Goal: Task Accomplishment & Management: Manage account settings

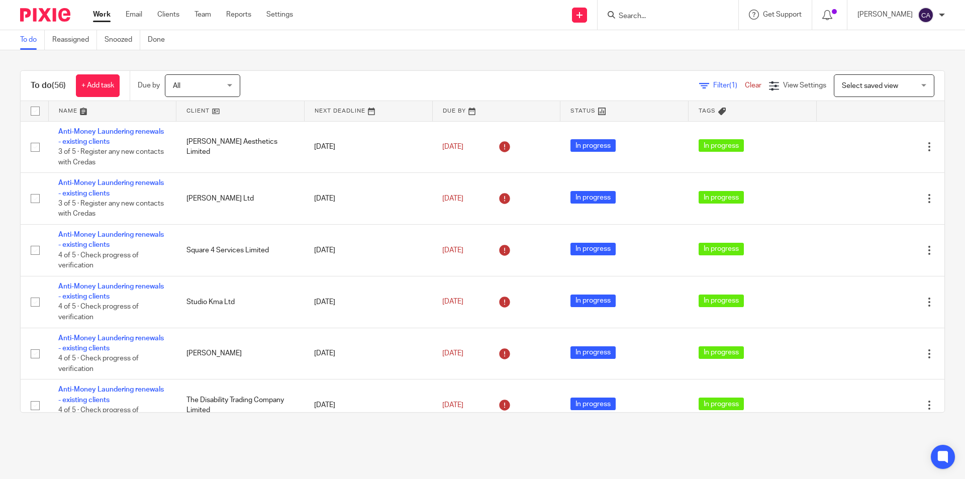
click at [680, 14] on input "Search" at bounding box center [662, 16] width 90 height 9
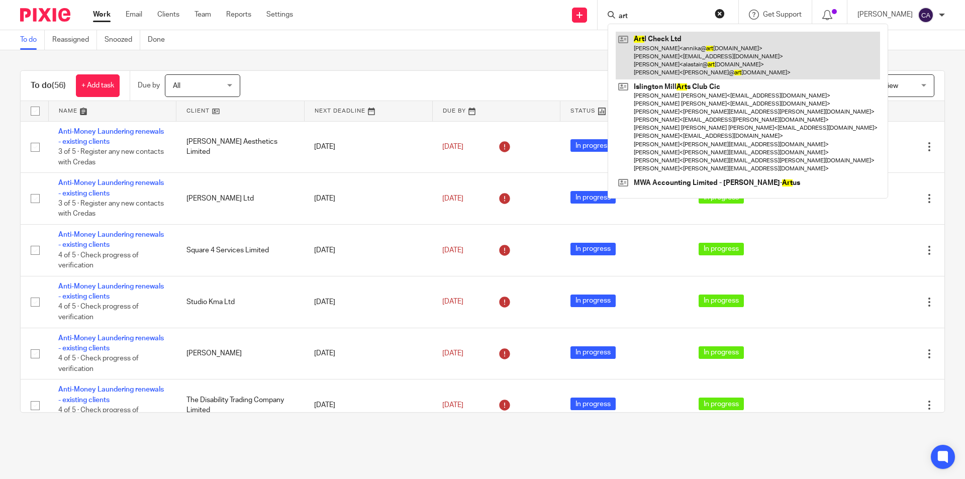
type input "art"
click at [678, 38] on link at bounding box center [747, 56] width 264 height 48
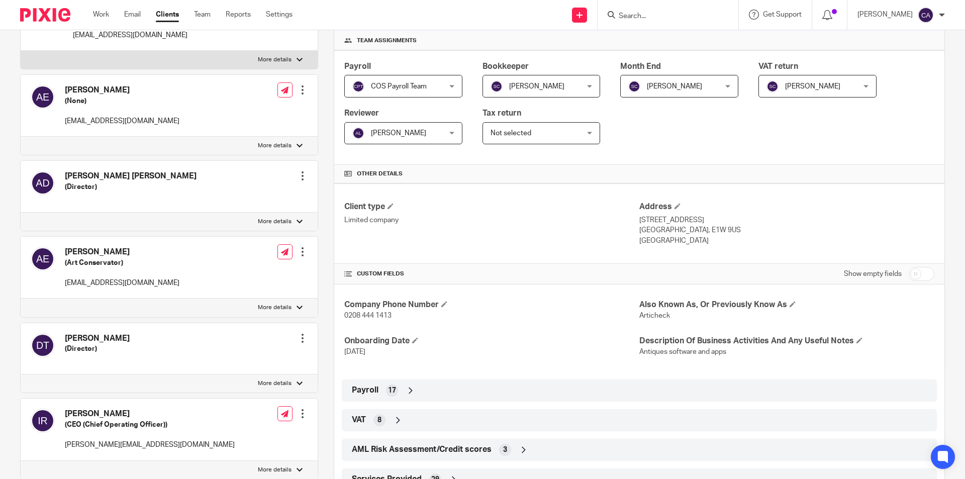
scroll to position [151, 0]
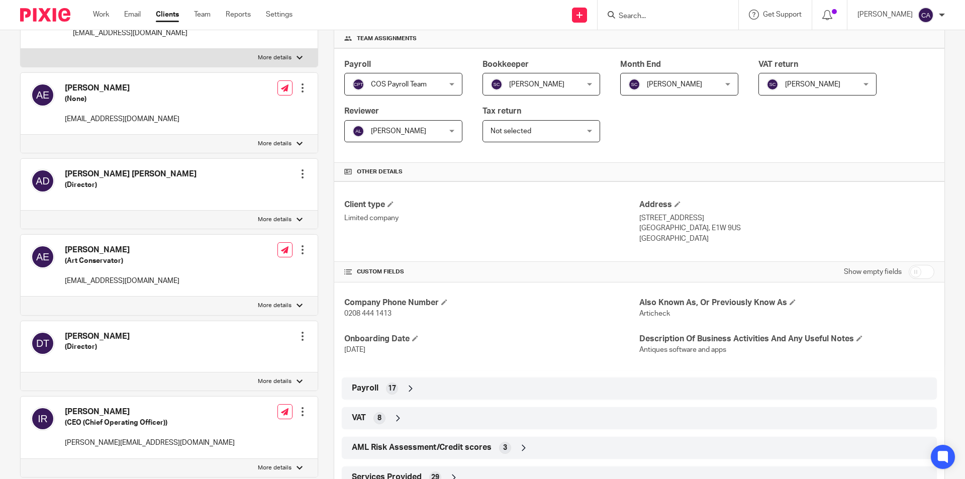
click at [914, 273] on input "checkbox" at bounding box center [921, 272] width 26 height 14
checkbox input "true"
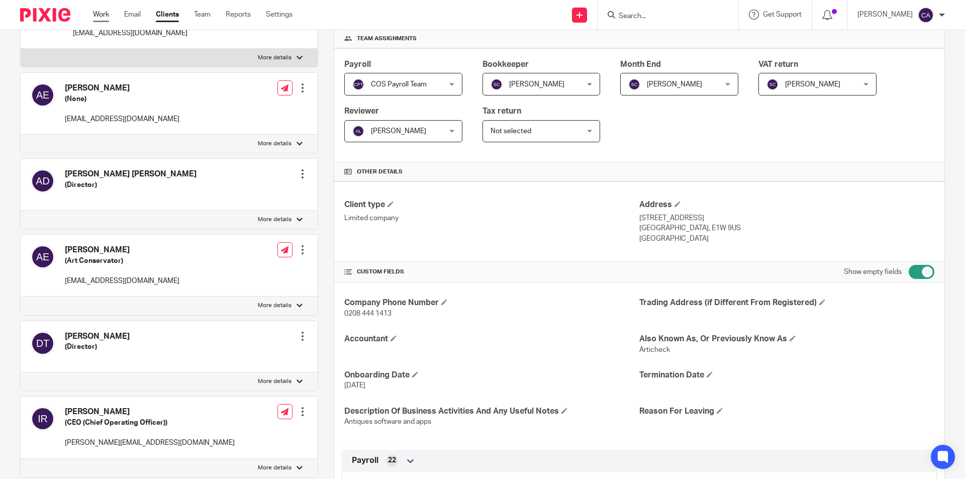
click at [99, 11] on link "Work" at bounding box center [101, 15] width 16 height 10
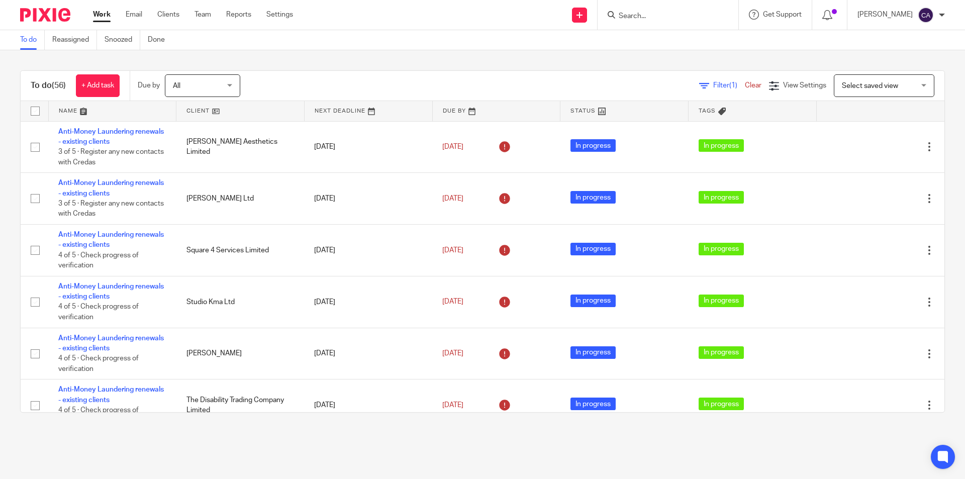
scroll to position [851, 0]
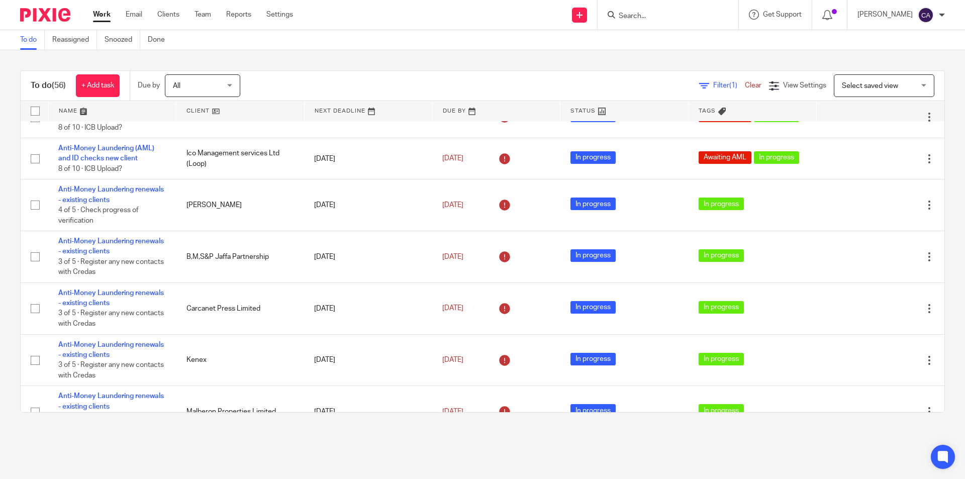
click at [656, 19] on input "Search" at bounding box center [662, 16] width 90 height 9
type input "art"
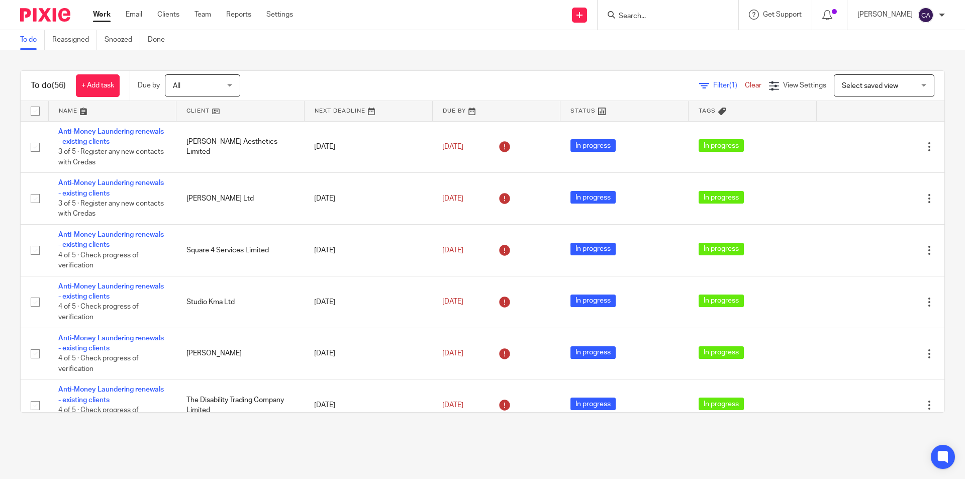
click at [649, 14] on input "Search" at bounding box center [662, 16] width 90 height 9
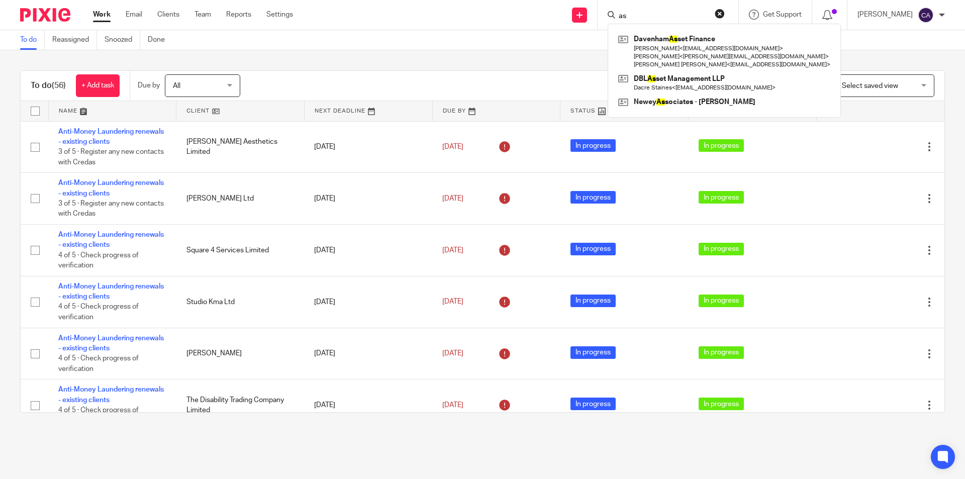
type input "a"
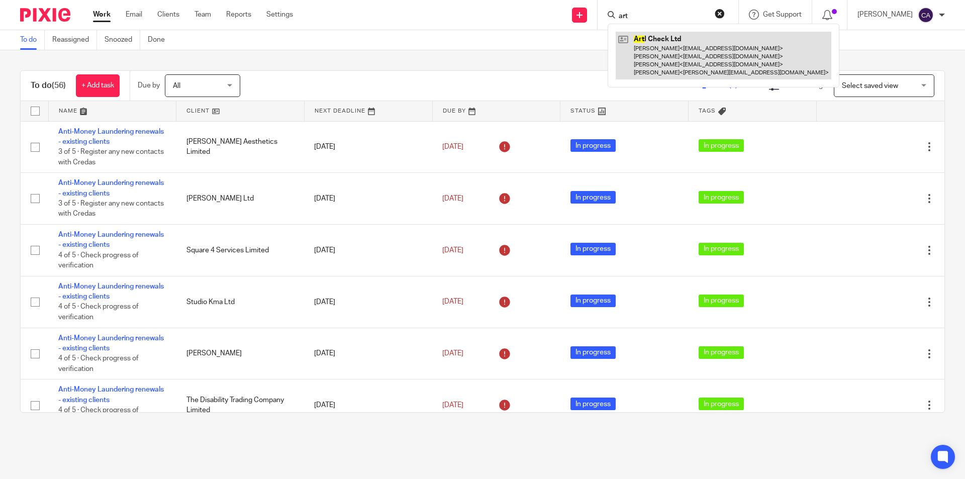
type input "art"
drag, startPoint x: 671, startPoint y: 35, endPoint x: 671, endPoint y: 46, distance: 11.1
click at [671, 46] on div "Art I Check Ltd Annika Erikson < annika@articheck.com > Amir Eilon < amir@eilon…" at bounding box center [723, 56] width 232 height 64
click at [670, 46] on link at bounding box center [723, 56] width 216 height 48
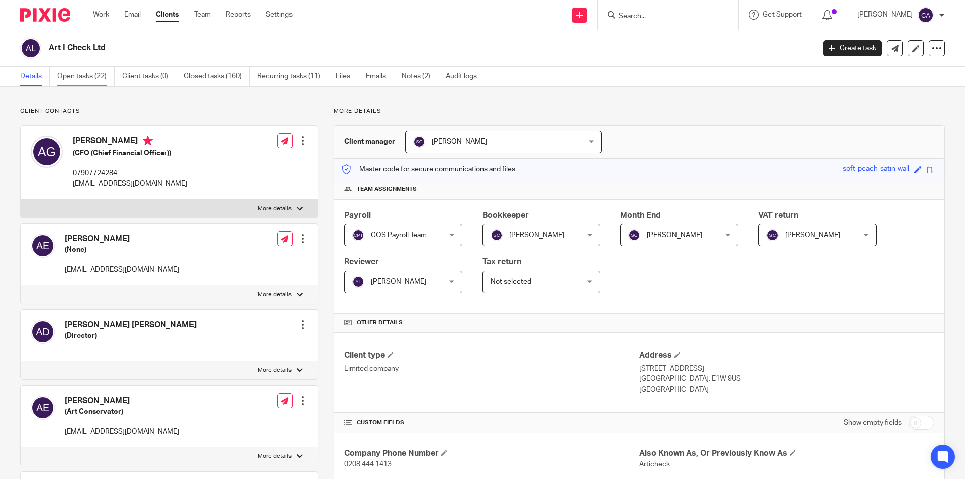
click at [75, 73] on link "Open tasks (22)" at bounding box center [85, 77] width 57 height 20
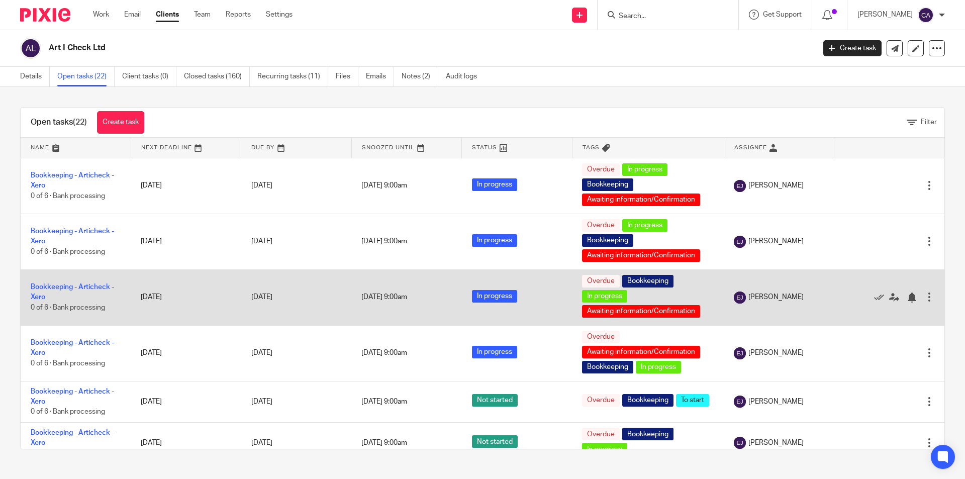
drag, startPoint x: 115, startPoint y: 90, endPoint x: 181, endPoint y: 286, distance: 207.3
drag, startPoint x: 181, startPoint y: 286, endPoint x: 234, endPoint y: 305, distance: 56.1
click at [234, 305] on td "27 Jun 2025" at bounding box center [186, 297] width 110 height 56
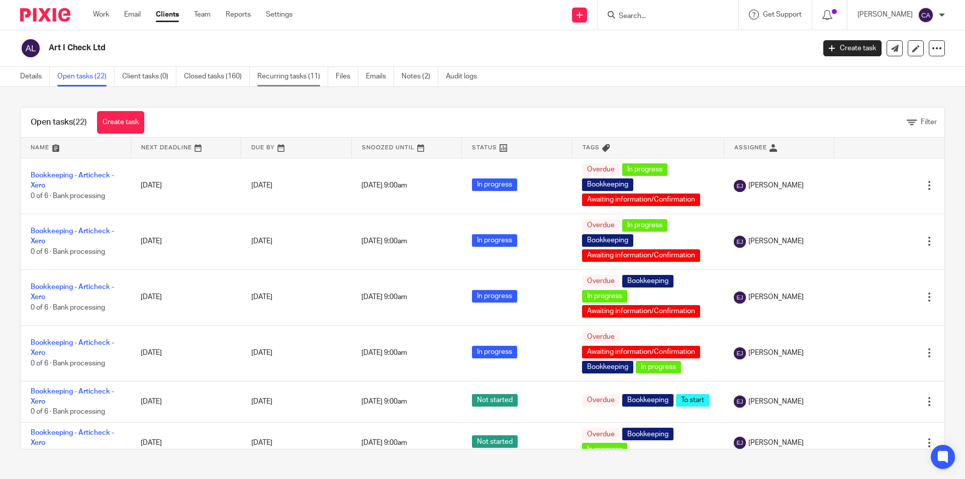
click at [288, 78] on link "Recurring tasks (11)" at bounding box center [292, 77] width 71 height 20
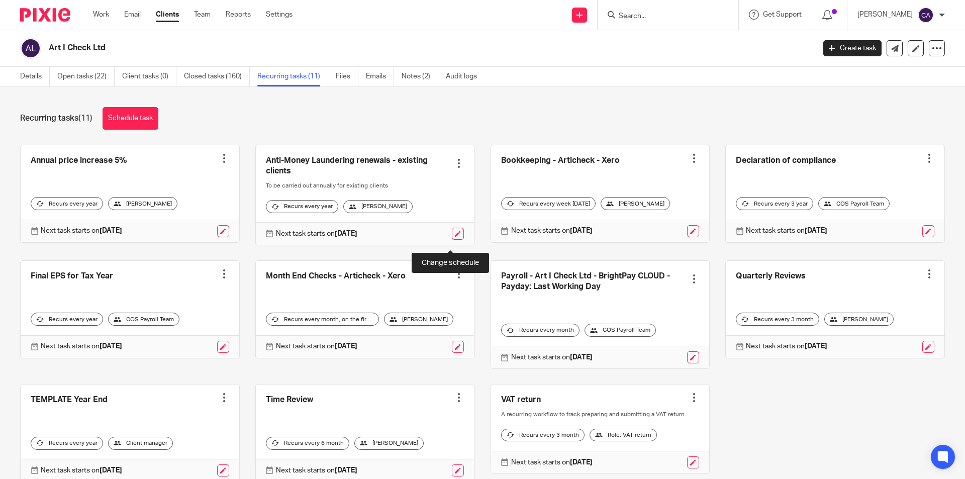
click at [452, 238] on link at bounding box center [458, 234] width 12 height 12
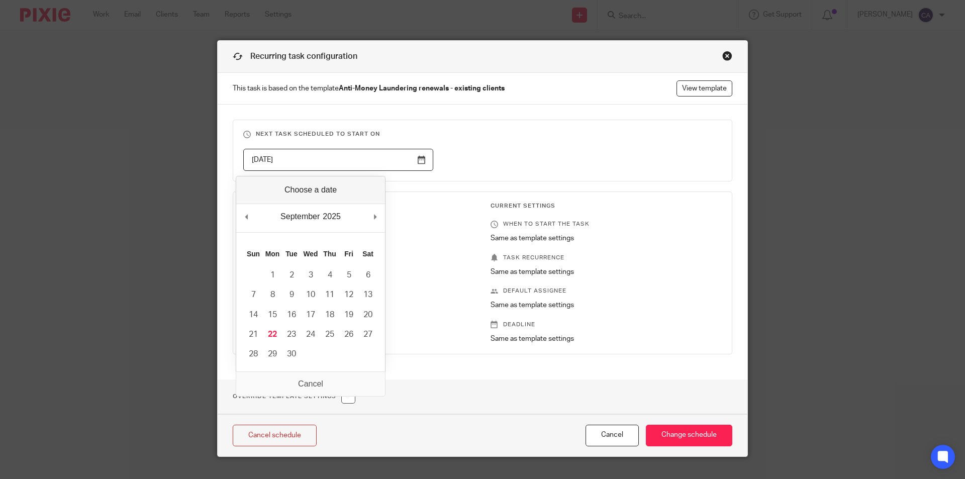
click at [416, 156] on input "[DATE]" at bounding box center [338, 160] width 190 height 23
type input "[DATE]"
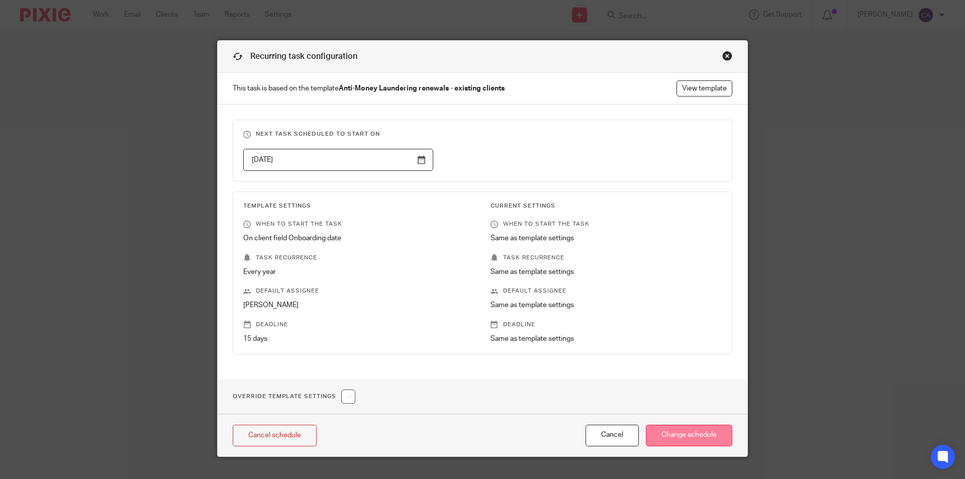
click at [689, 433] on input "Change schedule" at bounding box center [689, 436] width 86 height 22
